Goal: Information Seeking & Learning: Check status

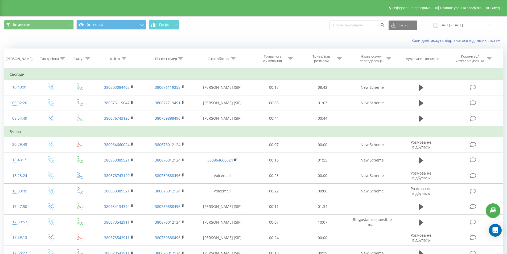
click at [353, 24] on input at bounding box center [358, 25] width 56 height 10
type input "0930076346"
click at [386, 28] on button "submit" at bounding box center [382, 25] width 7 height 10
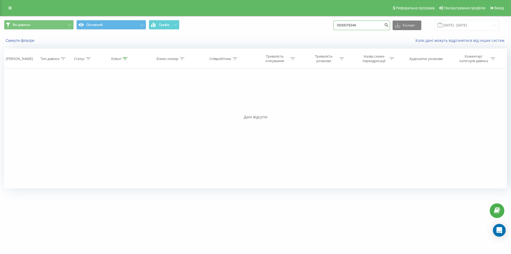
drag, startPoint x: 367, startPoint y: 26, endPoint x: 289, endPoint y: 30, distance: 78.3
click at [286, 27] on div "Всі дзвінки Основний Графік 0930076346 Експорт .csv .xls .xlsx 19.05.2025 - 19.…" at bounding box center [255, 25] width 503 height 10
paste input "+380 50 231 3862"
type input "+380 50 231 3862"
click at [389, 24] on icon "submit" at bounding box center [386, 24] width 5 height 3
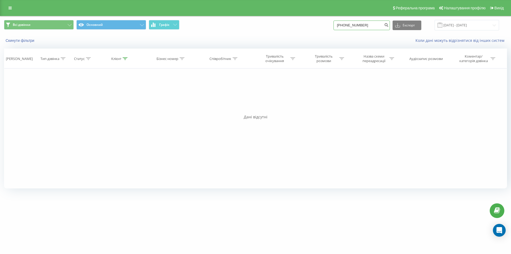
click at [345, 25] on input "+380502313862" at bounding box center [362, 25] width 56 height 10
type input "380502313862"
click at [389, 26] on icon "submit" at bounding box center [386, 24] width 5 height 3
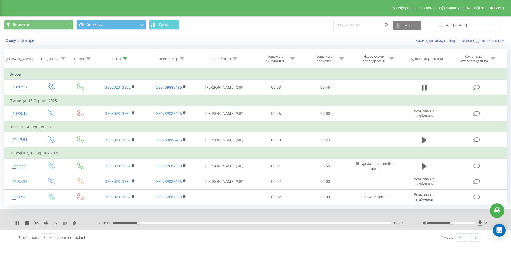
drag, startPoint x: 59, startPoint y: 223, endPoint x: 56, endPoint y: 225, distance: 4.0
click at [57, 224] on div "1 x" at bounding box center [57, 222] width 84 height 5
click at [56, 223] on span "1 x" at bounding box center [56, 222] width 4 height 5
click at [45, 223] on icon at bounding box center [46, 222] width 4 height 3
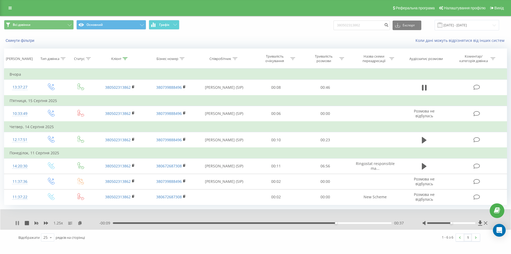
click at [18, 224] on icon at bounding box center [18, 223] width 1 height 4
click at [370, 22] on input "380502313862" at bounding box center [362, 25] width 56 height 10
drag, startPoint x: 370, startPoint y: 22, endPoint x: 129, endPoint y: 6, distance: 241.7
click at [114, 1] on div "Реферальна програма Налаштування профілю Вихід Всі дзвінки Основний Графік 3805…" at bounding box center [255, 122] width 511 height 245
paste input "962767213"
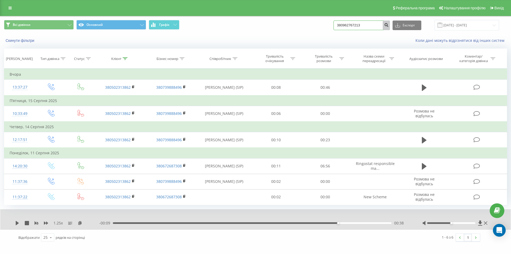
type input "380962767213"
click at [389, 25] on icon "submit" at bounding box center [386, 24] width 5 height 3
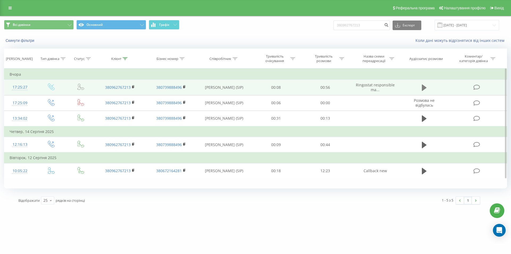
click at [420, 87] on button at bounding box center [424, 88] width 8 height 8
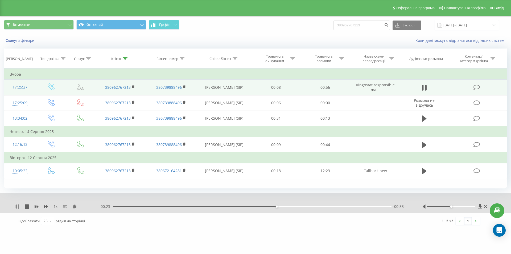
click at [19, 207] on icon at bounding box center [18, 206] width 1 height 4
